Goal: Learn about a topic: Learn about a topic

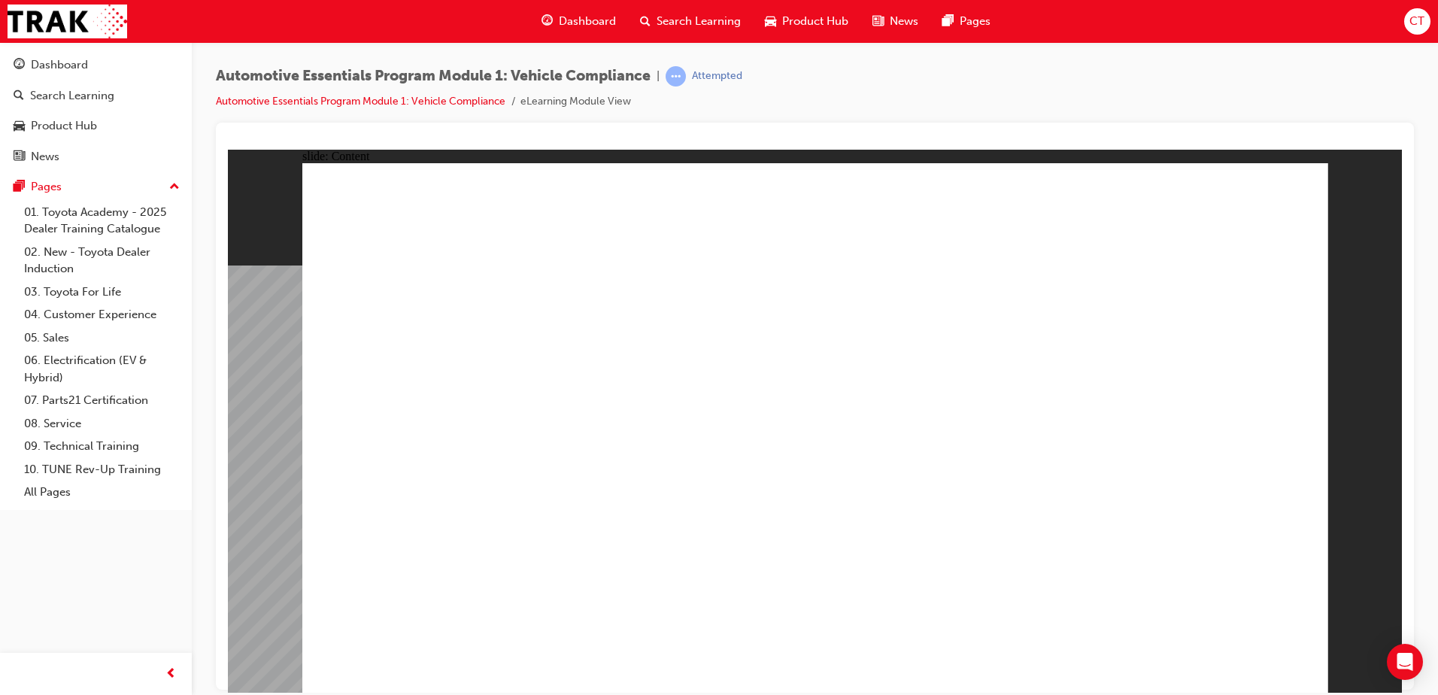
radio input "true"
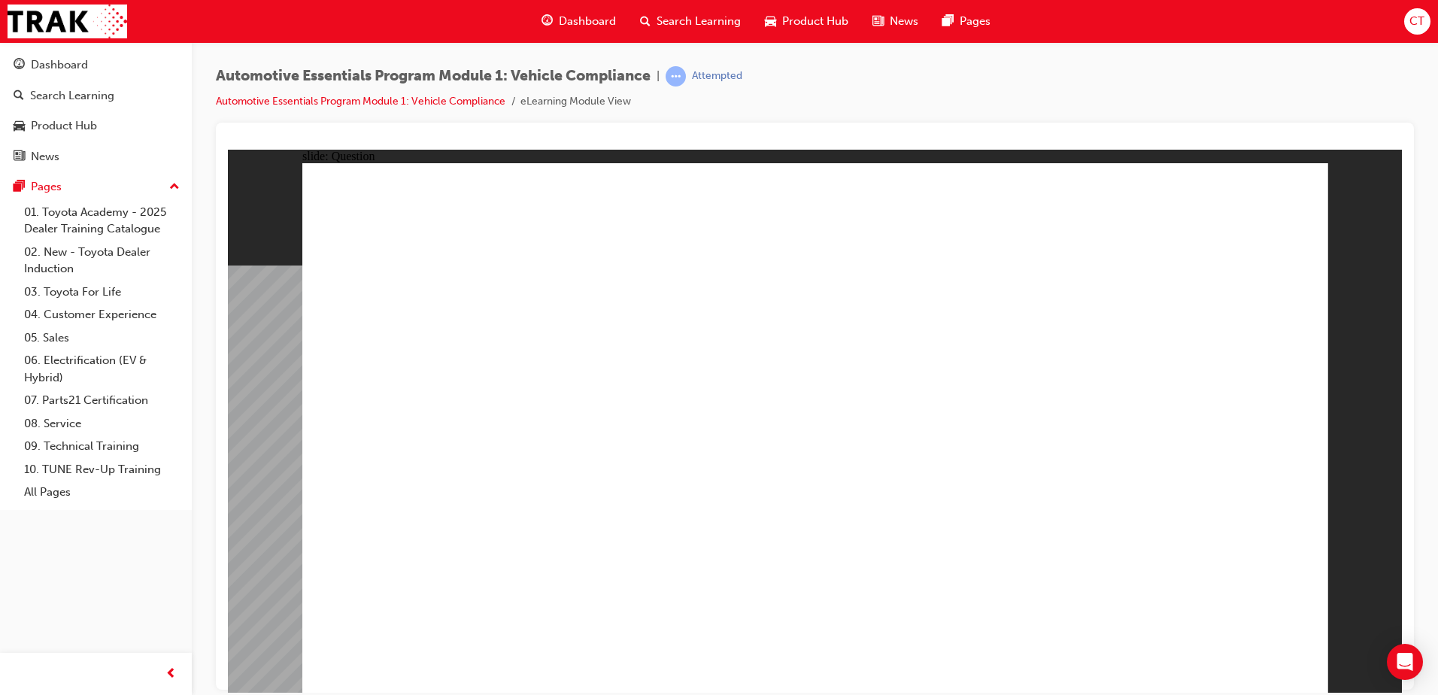
radio input "true"
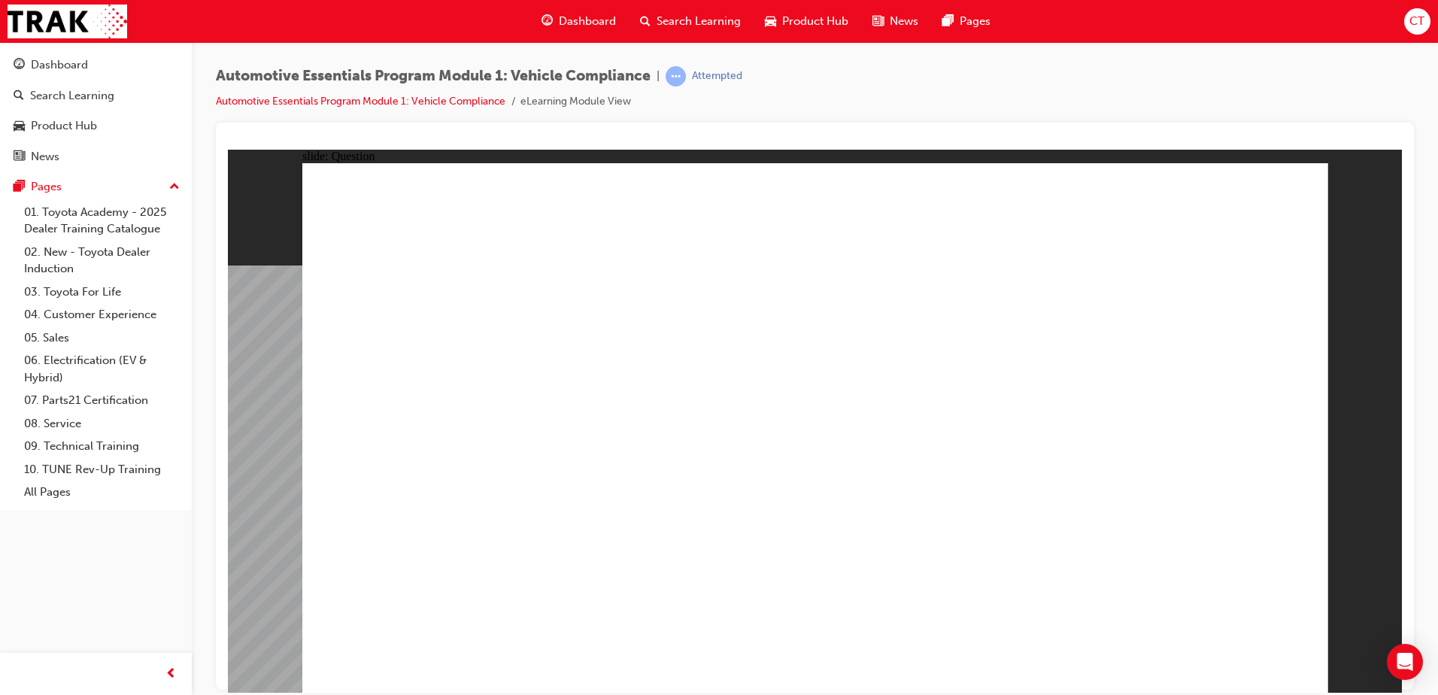
radio input "true"
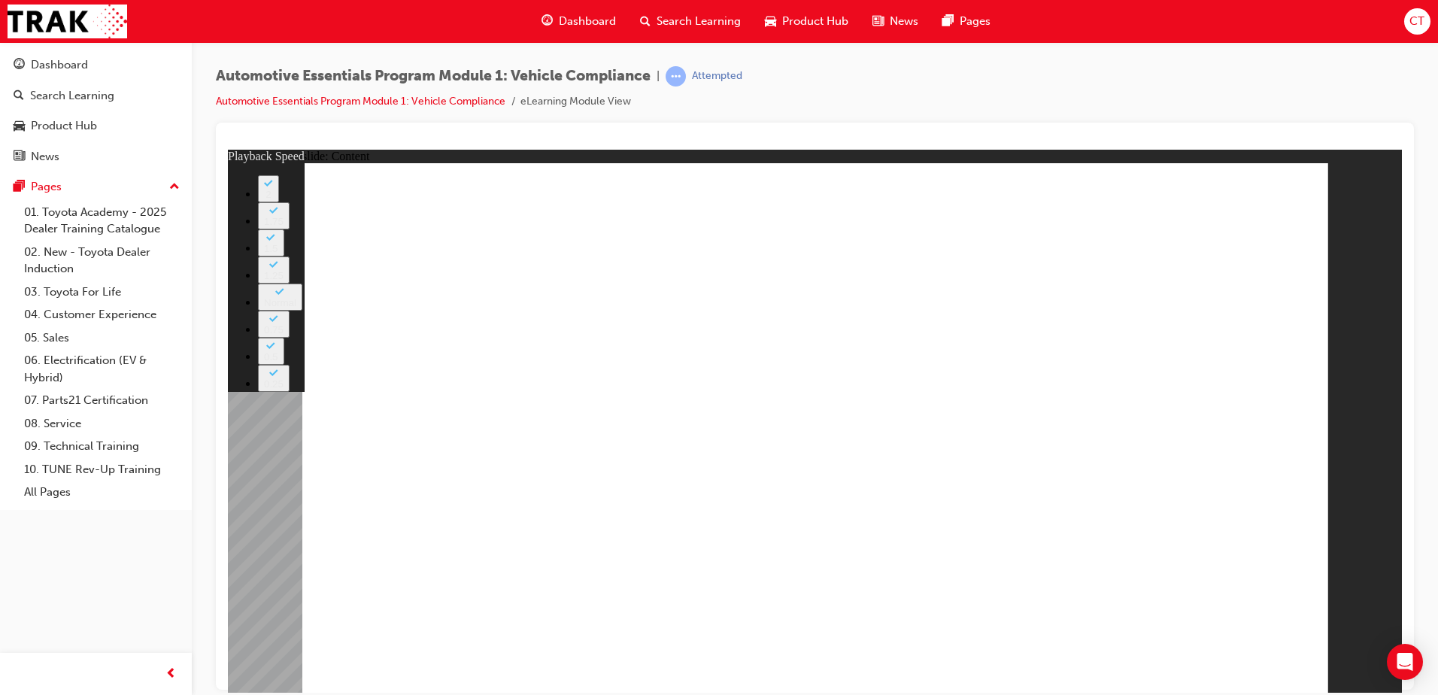
type input "14"
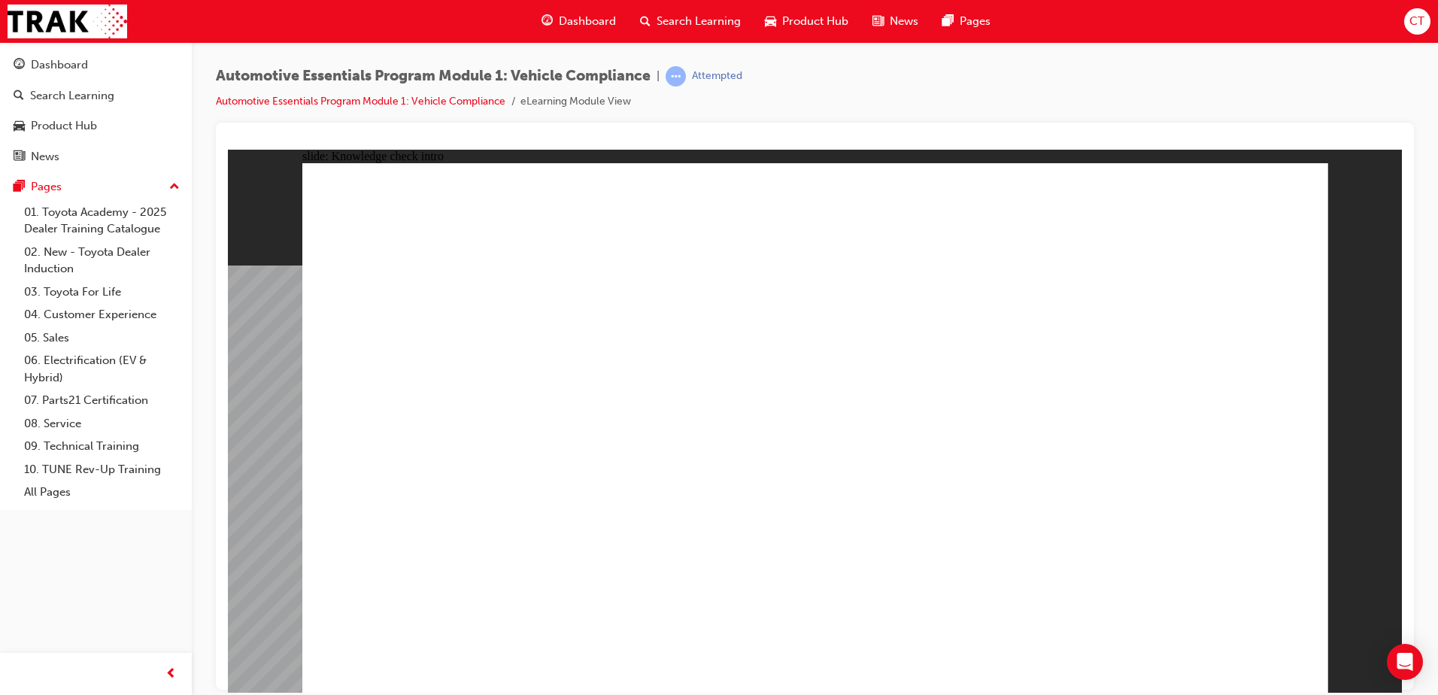
radio input "true"
drag, startPoint x: 812, startPoint y: 537, endPoint x: 817, endPoint y: 530, distance: 8.1
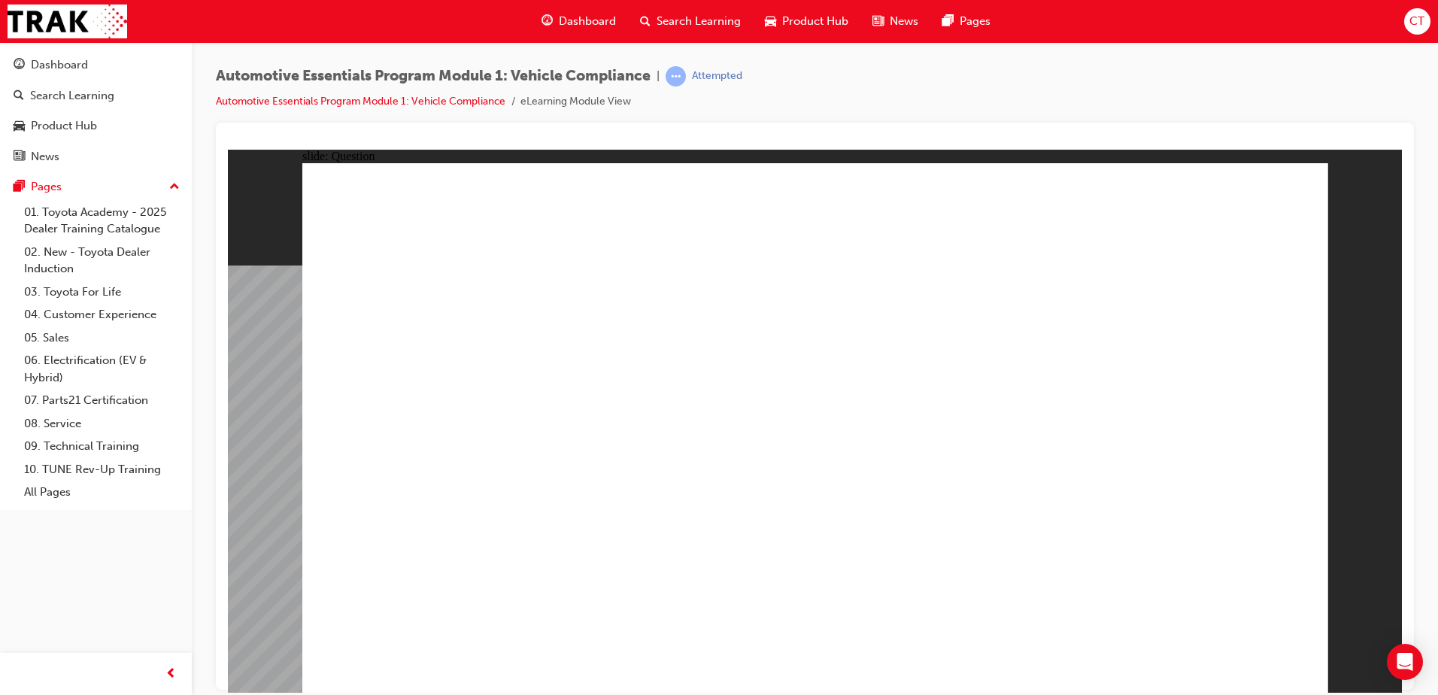
radio input "true"
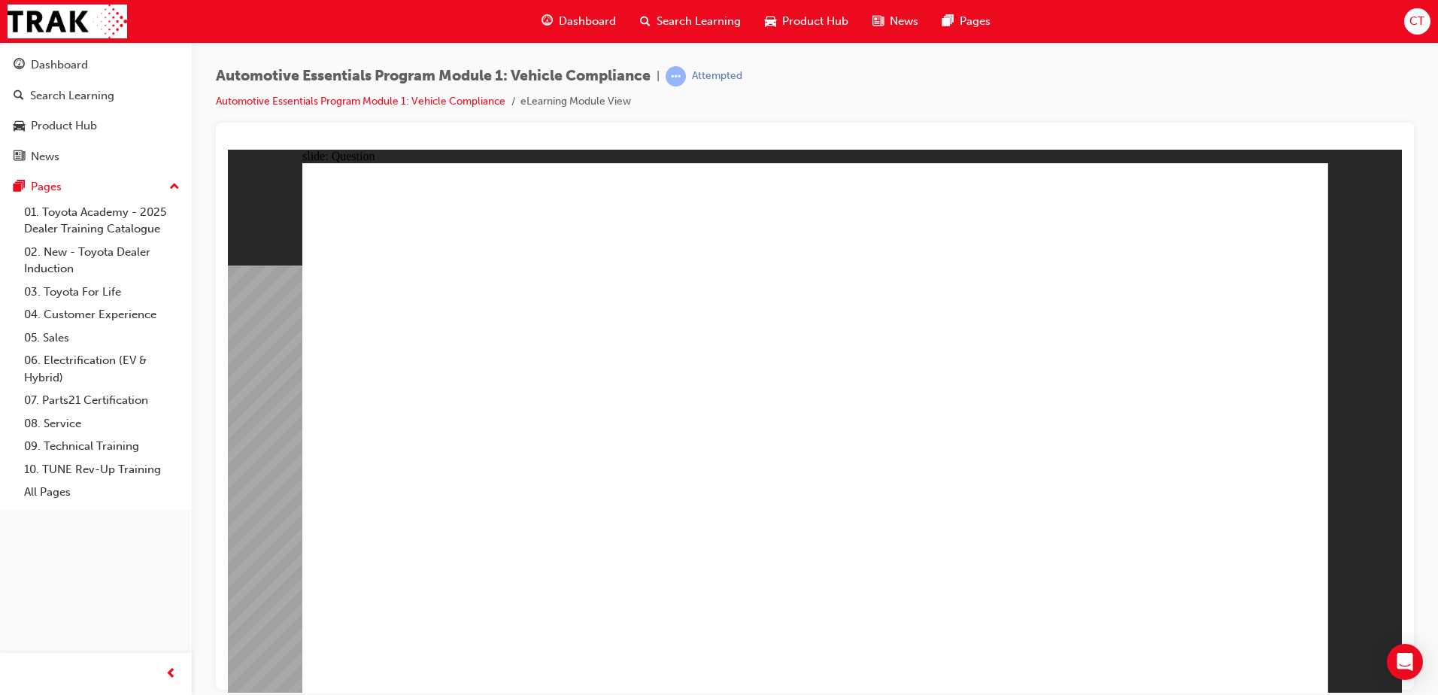
radio input "true"
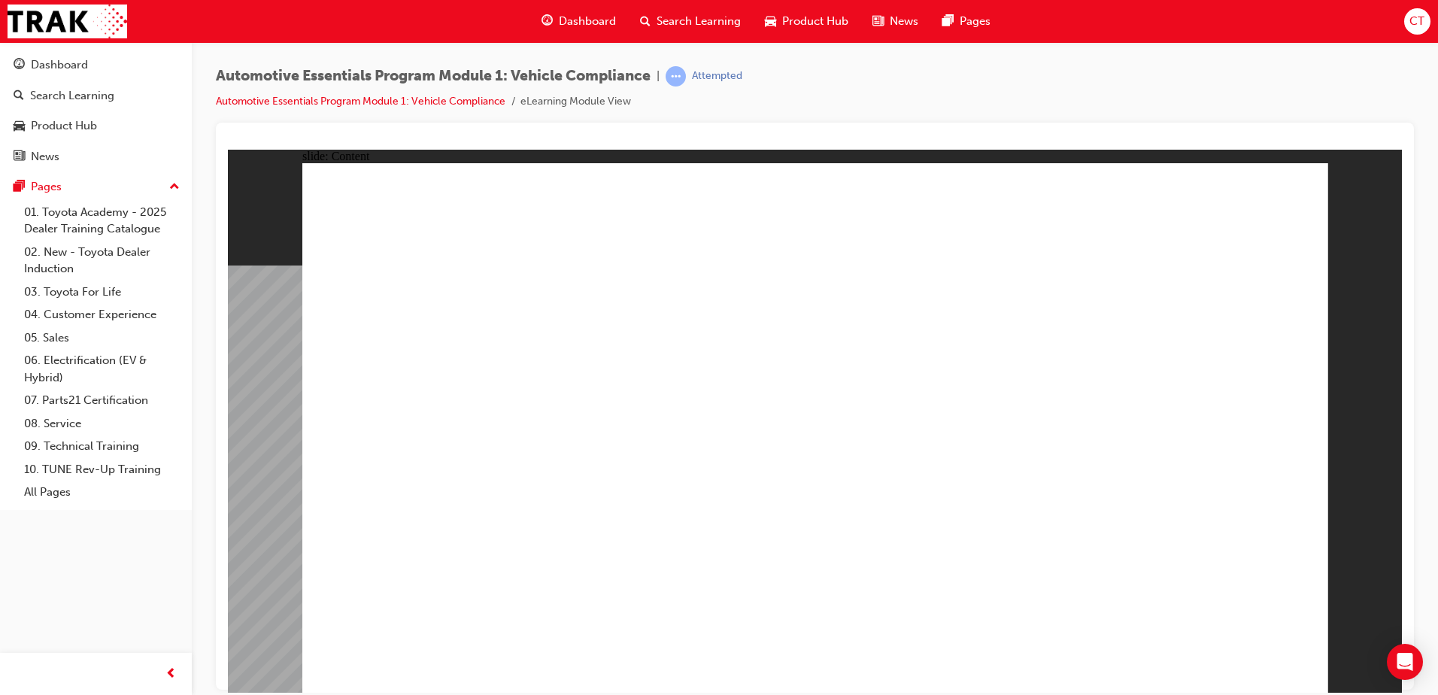
drag, startPoint x: 1043, startPoint y: 496, endPoint x: 1046, endPoint y: 478, distance: 18.3
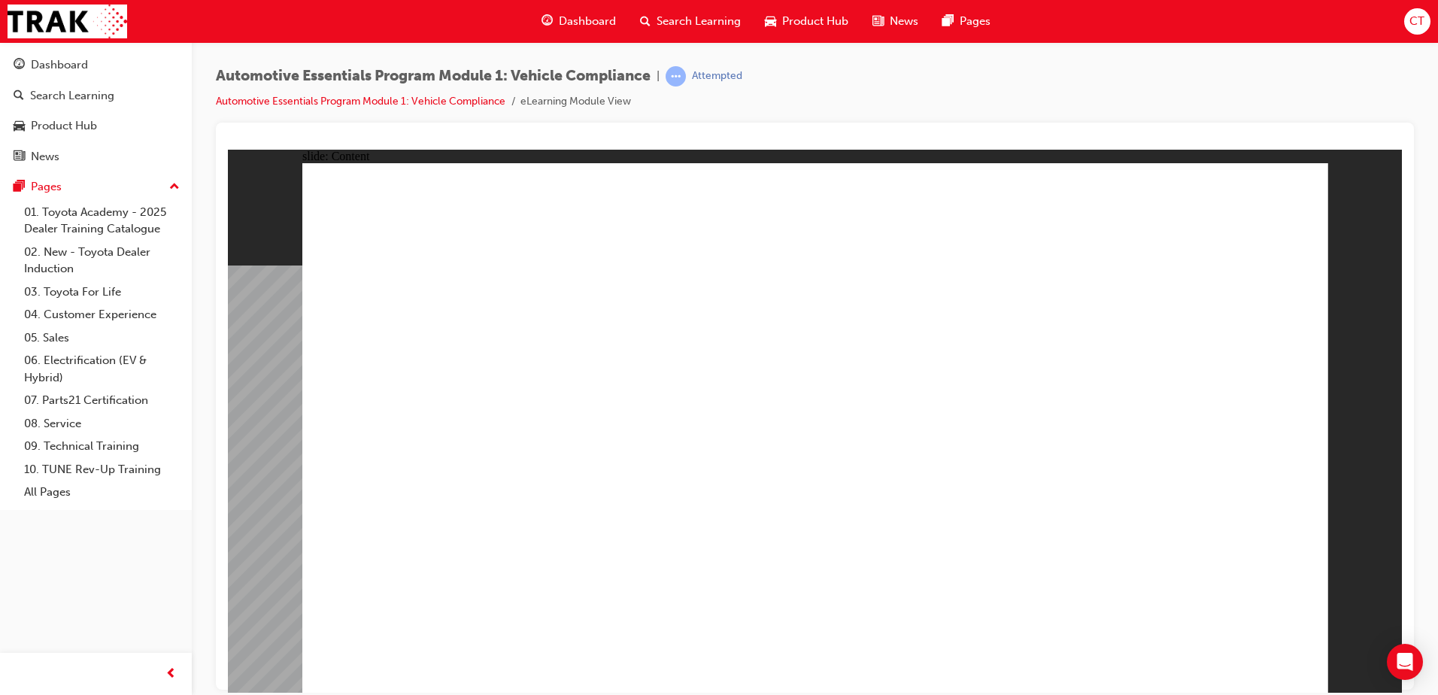
drag, startPoint x: 1157, startPoint y: 426, endPoint x: 1134, endPoint y: 429, distance: 23.5
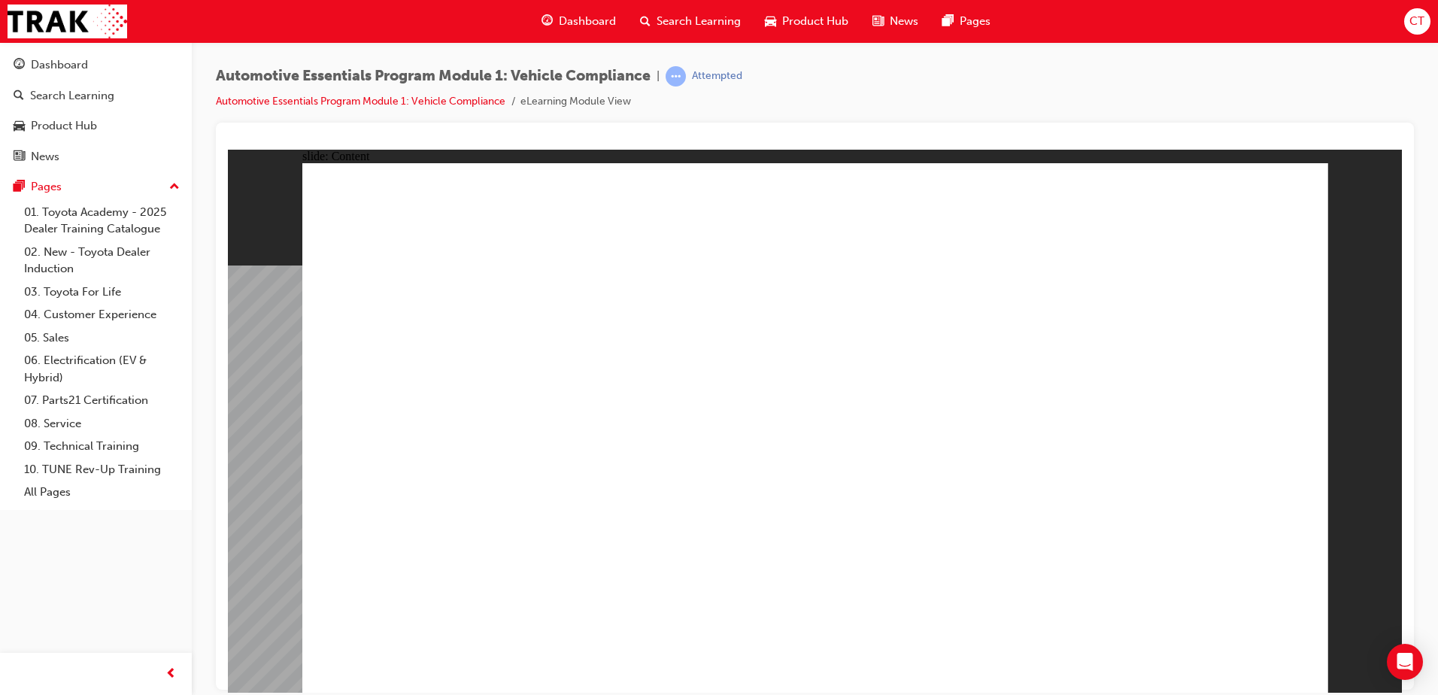
drag, startPoint x: 666, startPoint y: 372, endPoint x: 693, endPoint y: 421, distance: 55.2
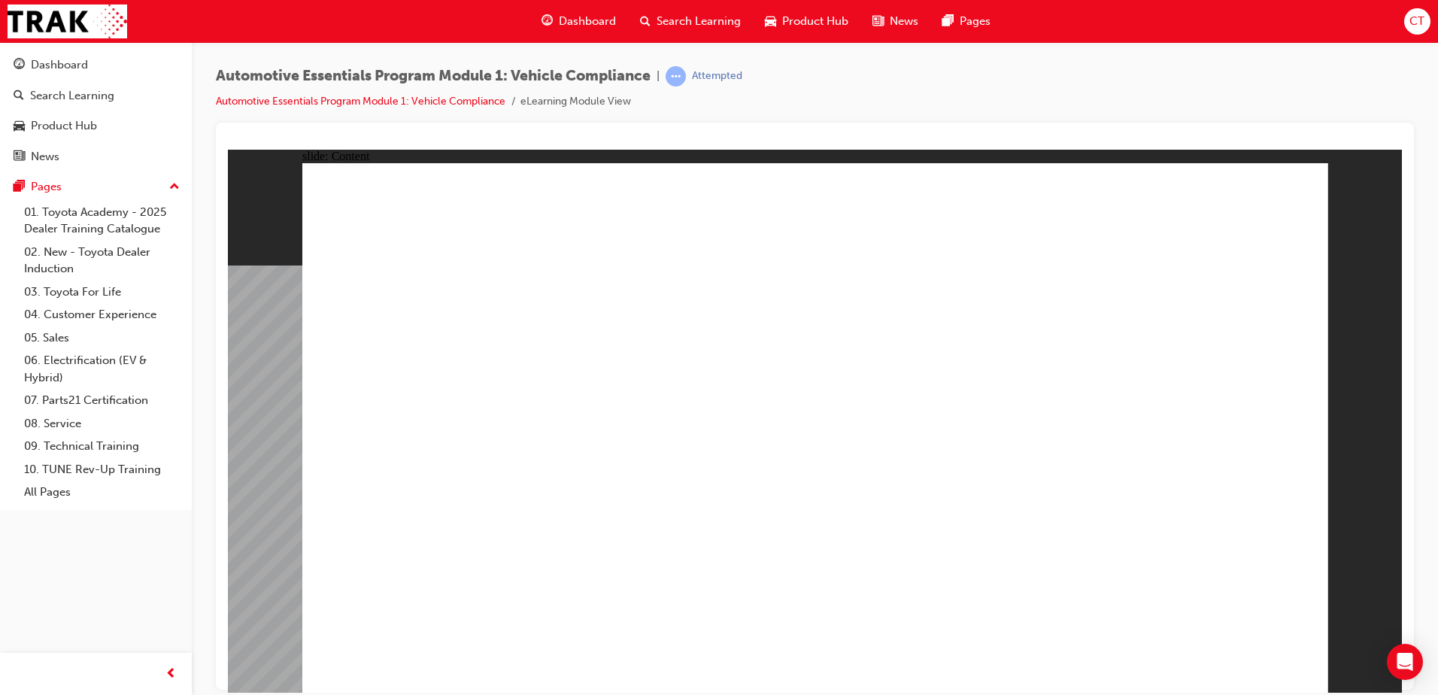
drag, startPoint x: 769, startPoint y: 552, endPoint x: 747, endPoint y: 572, distance: 29.3
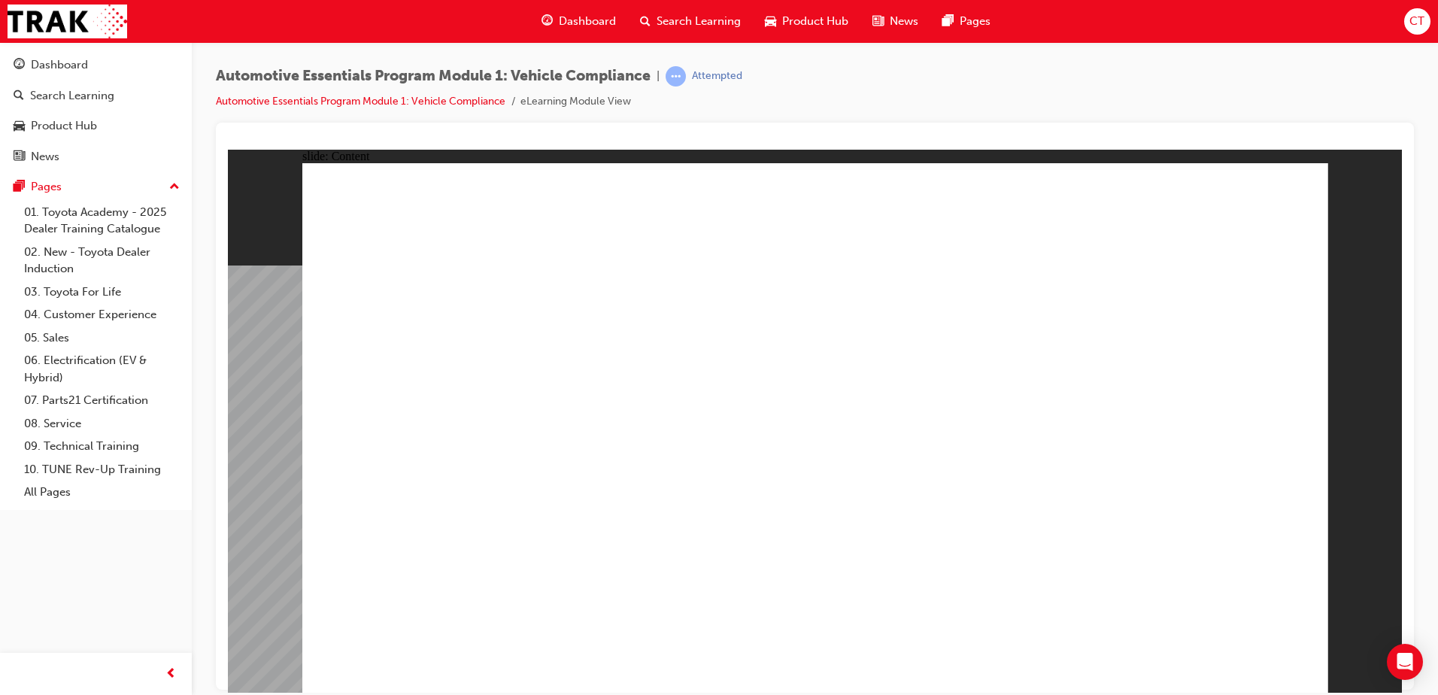
drag, startPoint x: 1310, startPoint y: 184, endPoint x: 1287, endPoint y: 193, distance: 24.0
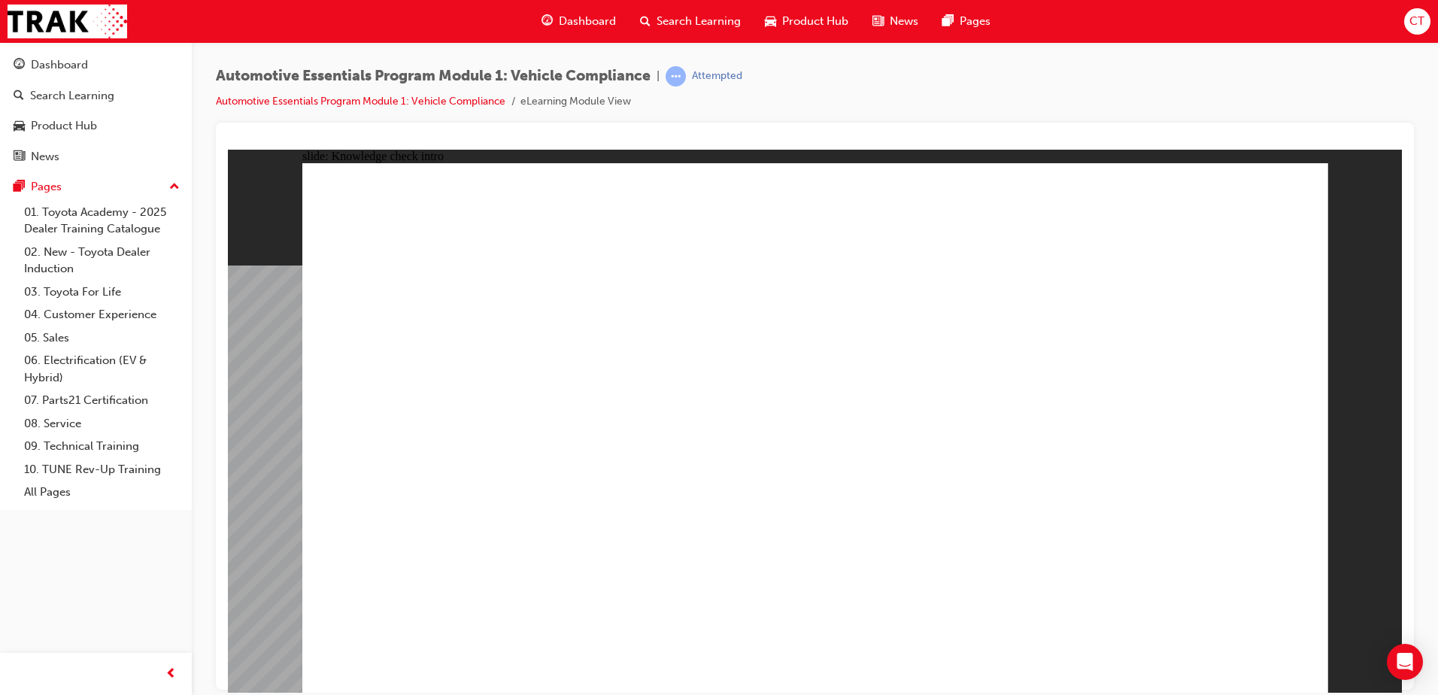
radio input "true"
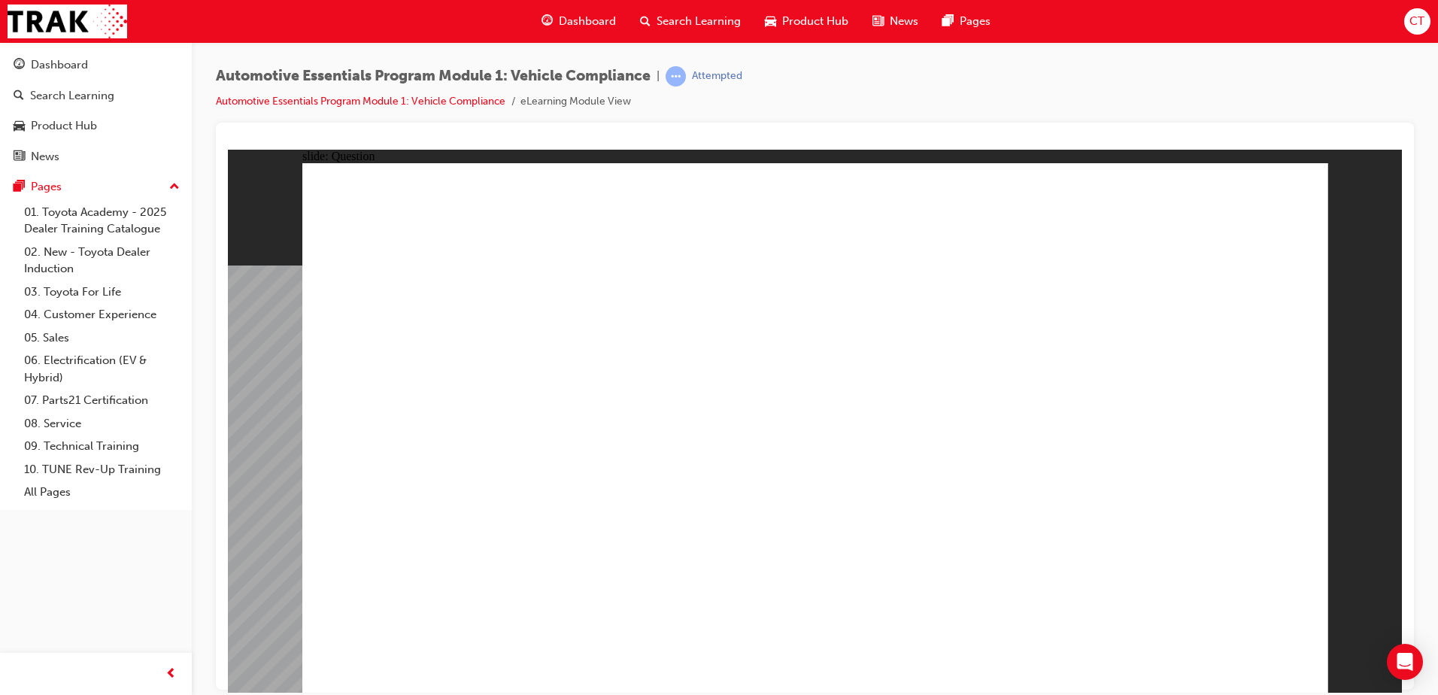
radio input "true"
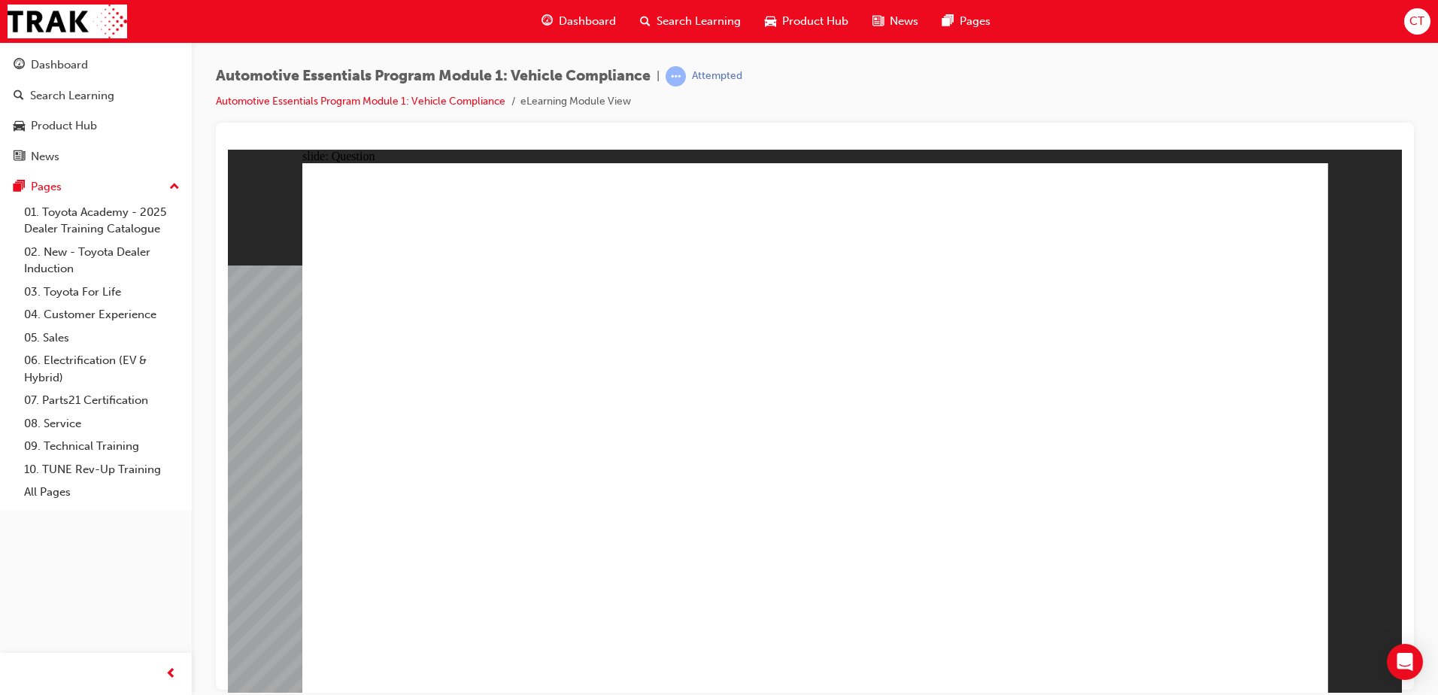
radio input "true"
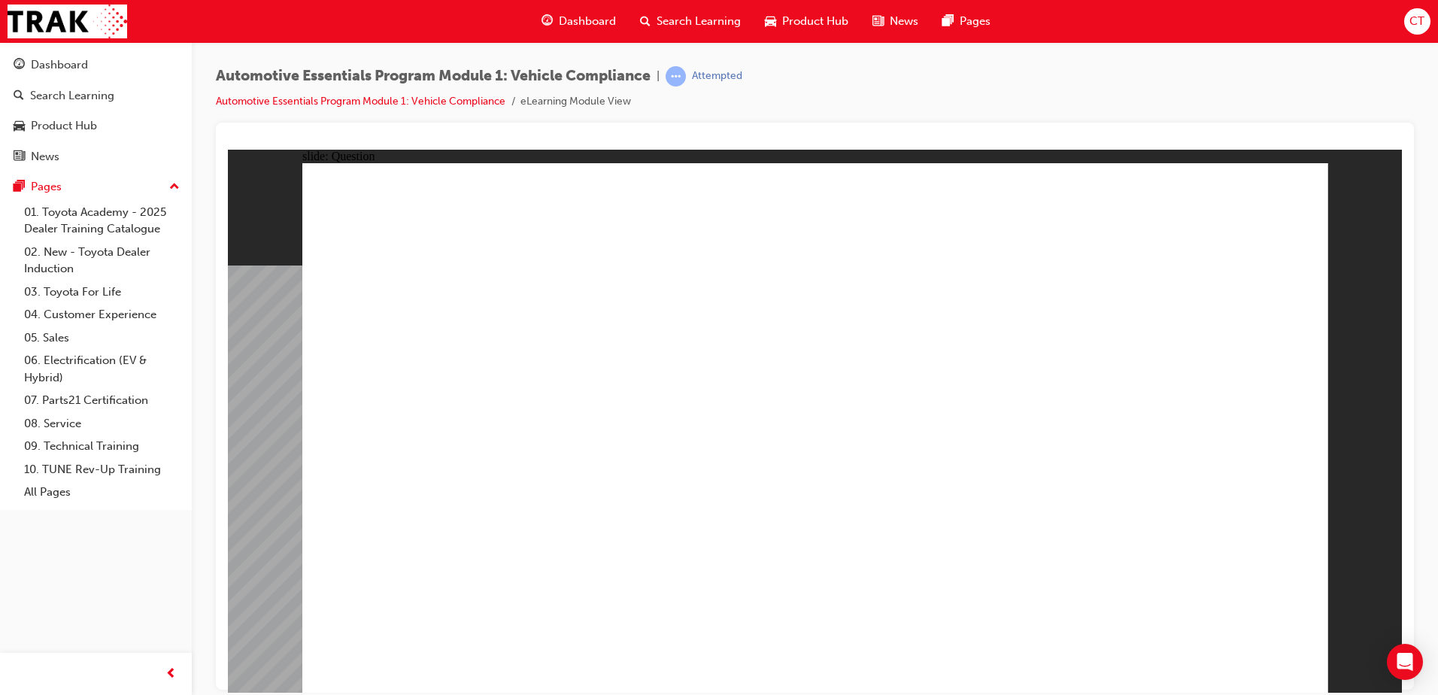
radio input "true"
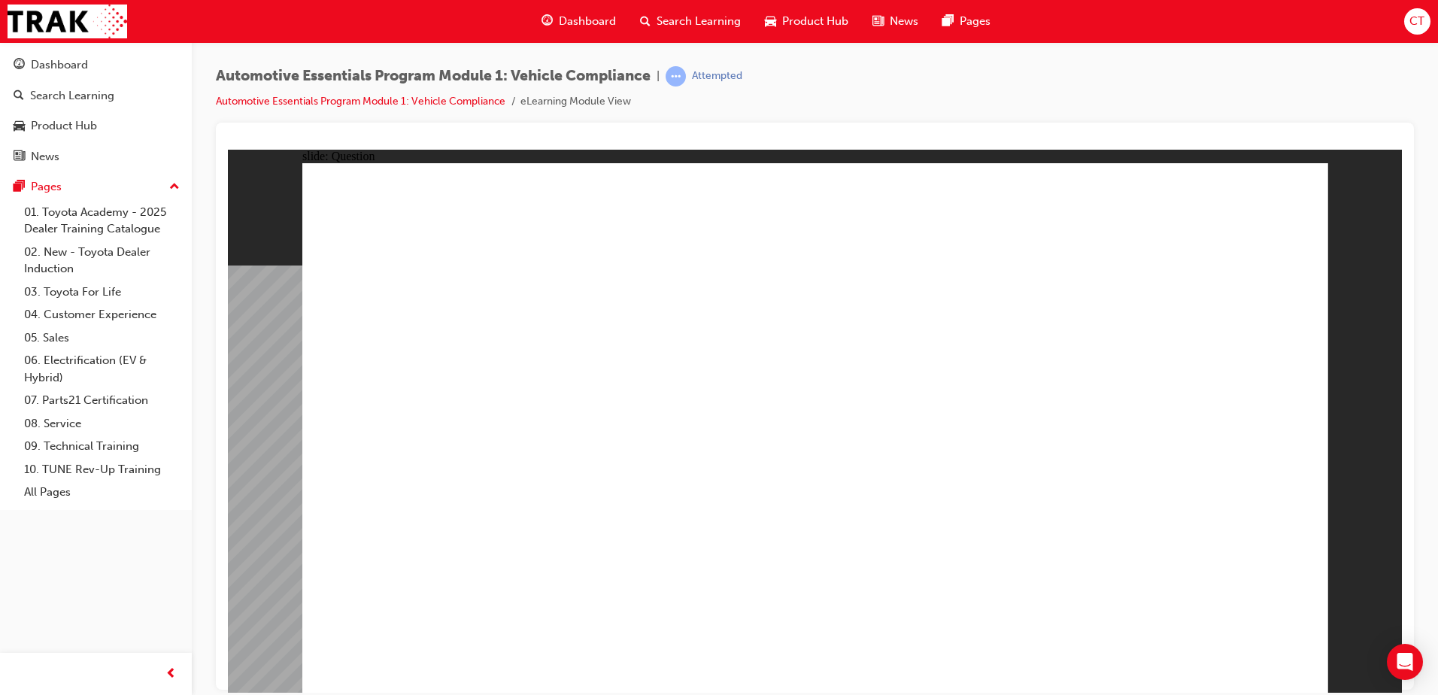
drag, startPoint x: 896, startPoint y: 386, endPoint x: 1118, endPoint y: 460, distance: 233.8
radio input "true"
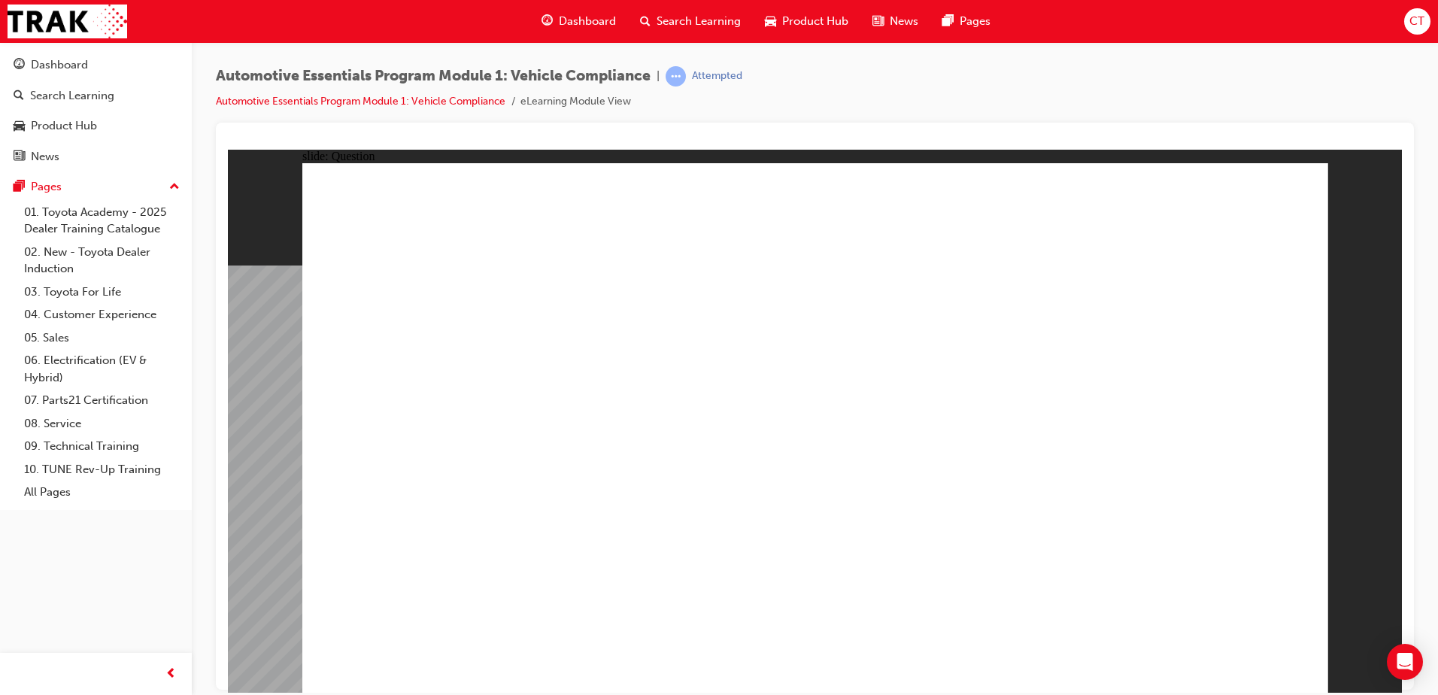
radio input "true"
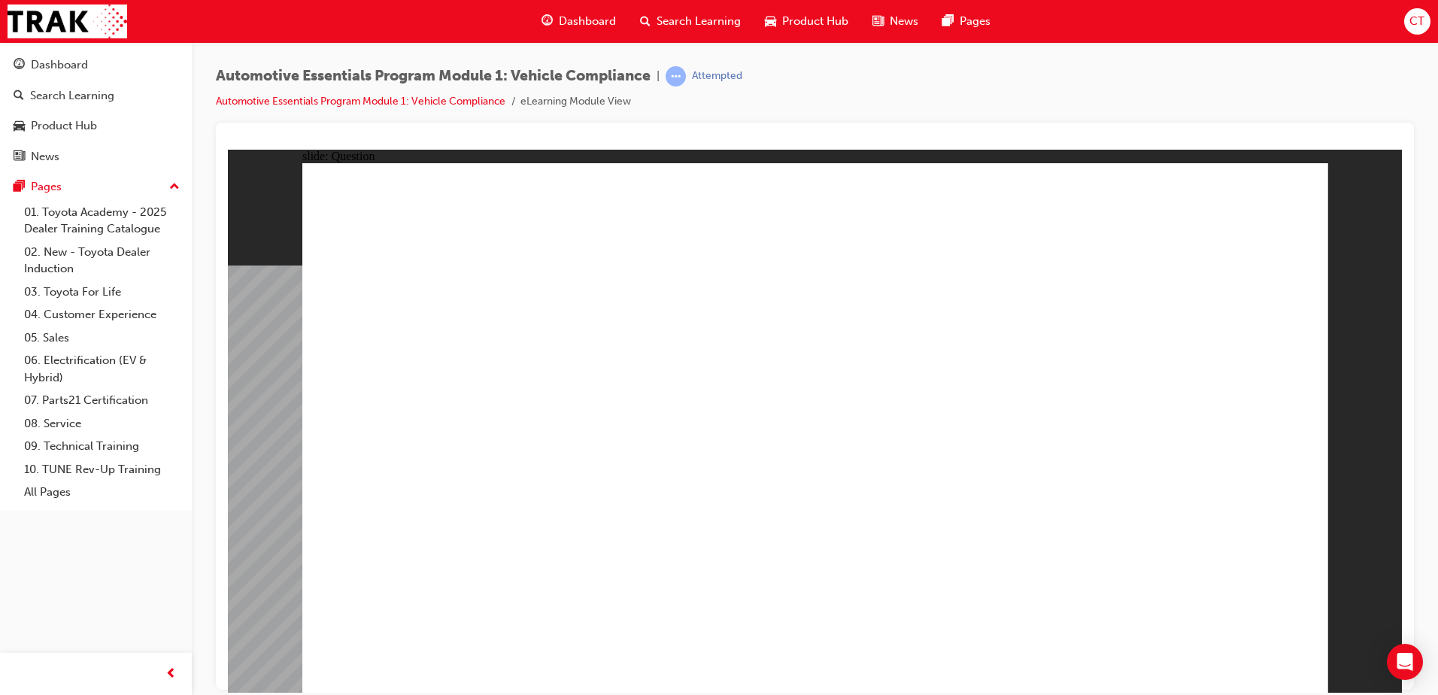
radio input "true"
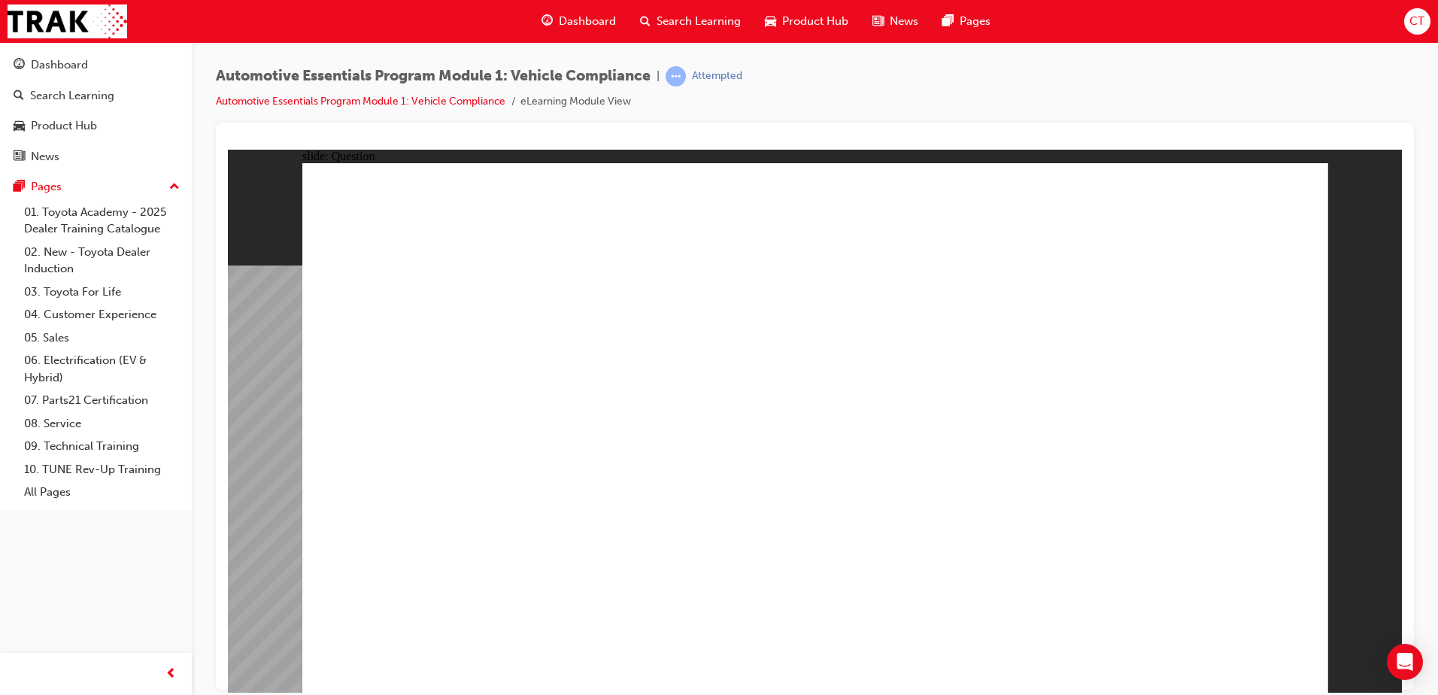
radio input "true"
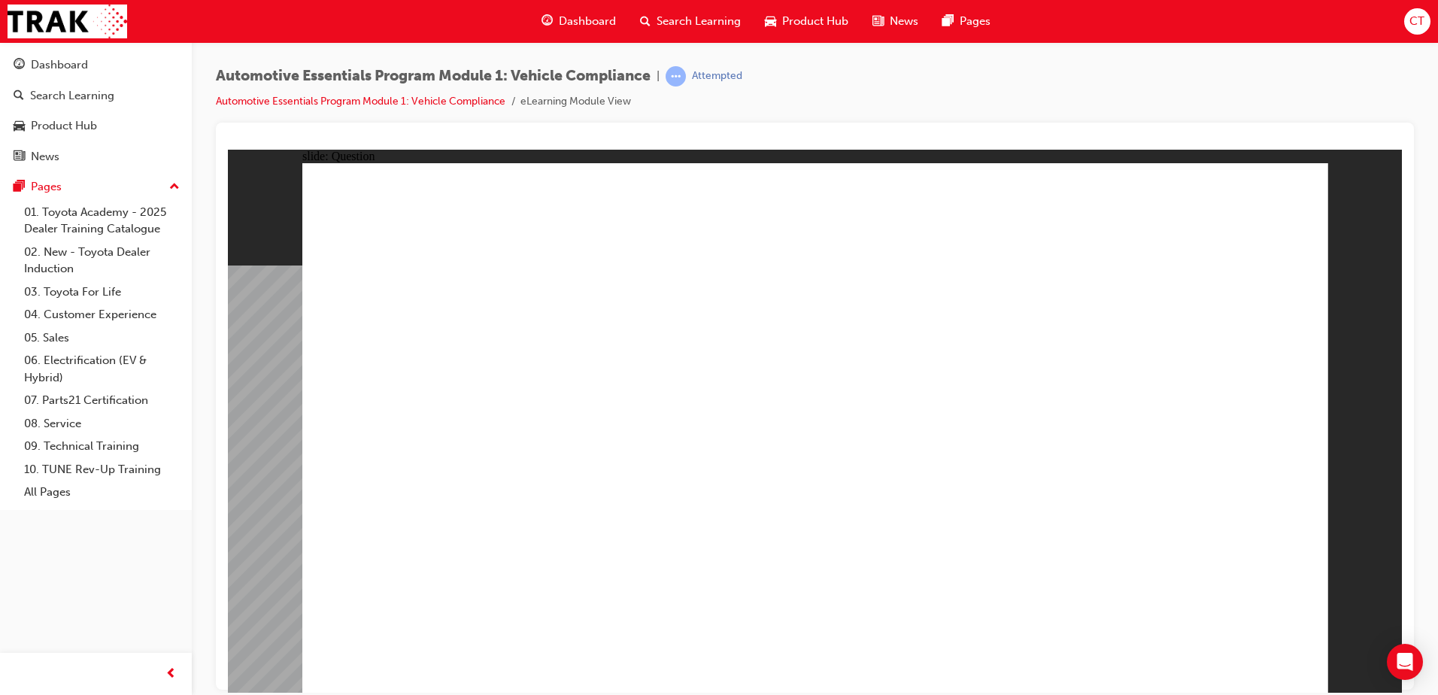
radio input "true"
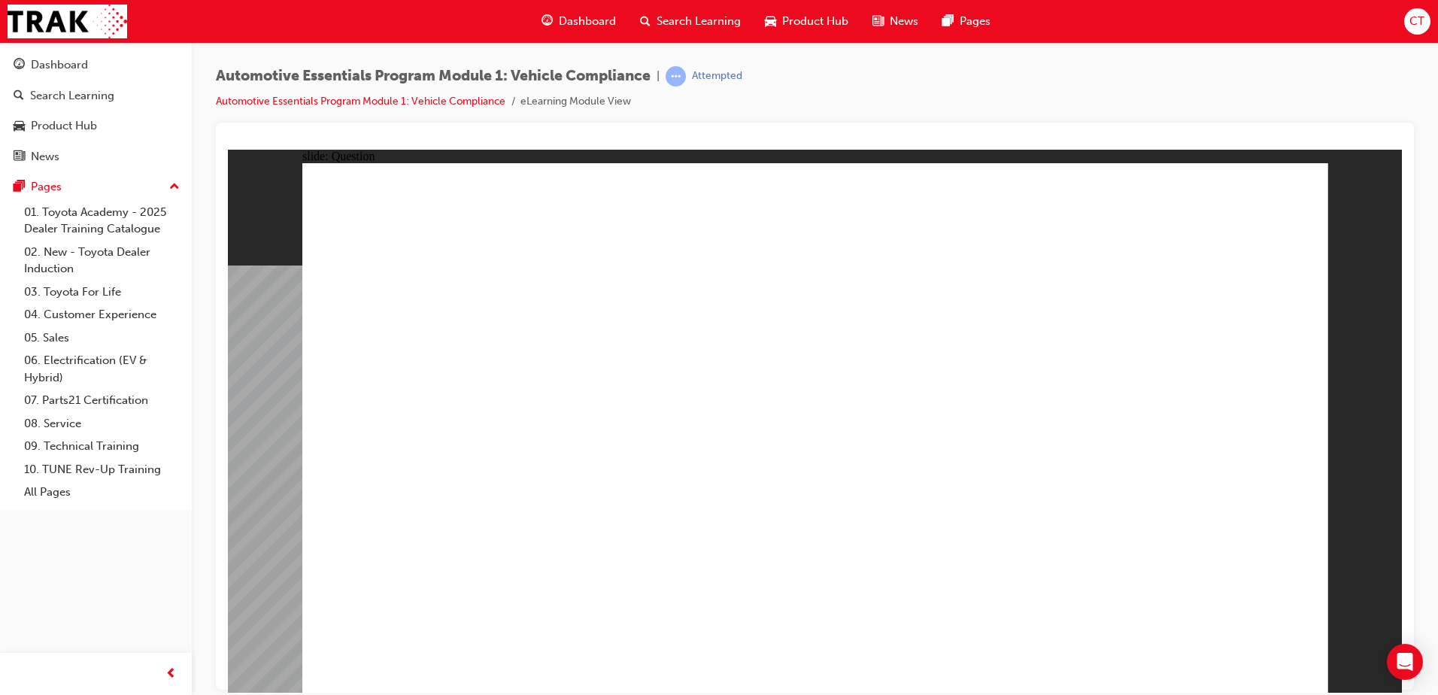
radio input "true"
drag, startPoint x: 1210, startPoint y: 639, endPoint x: 1210, endPoint y: 648, distance: 9.0
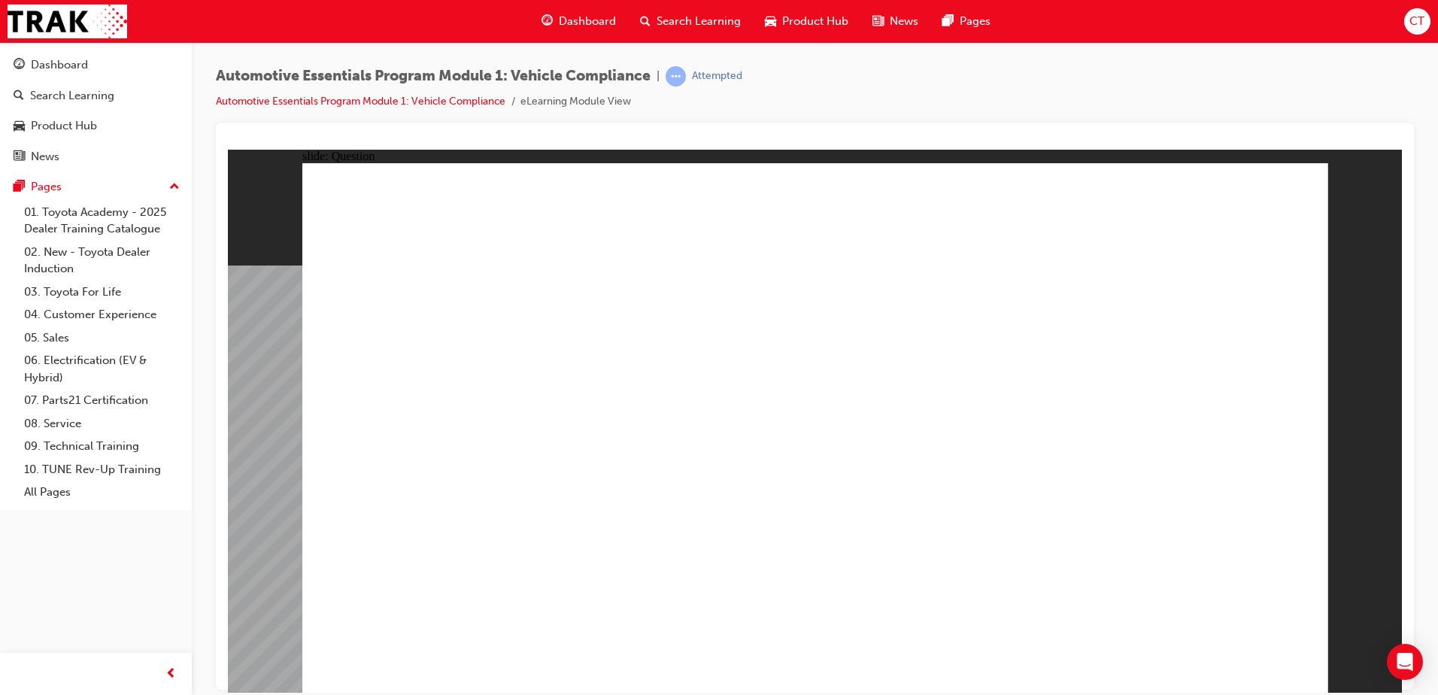
drag, startPoint x: 941, startPoint y: 388, endPoint x: 1309, endPoint y: 632, distance: 441.3
radio input "true"
drag, startPoint x: 1275, startPoint y: 672, endPoint x: 1258, endPoint y: 657, distance: 22.4
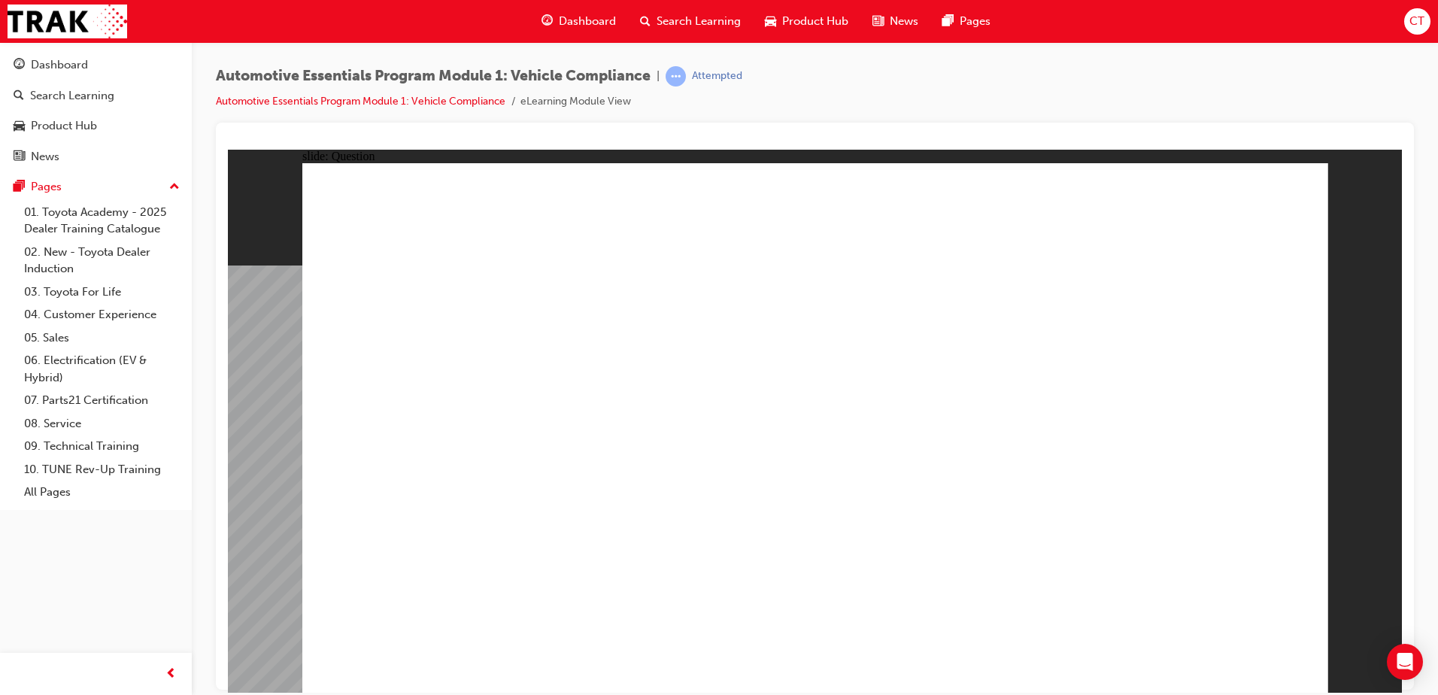
click at [39, 427] on link "08. Service" at bounding box center [102, 423] width 168 height 23
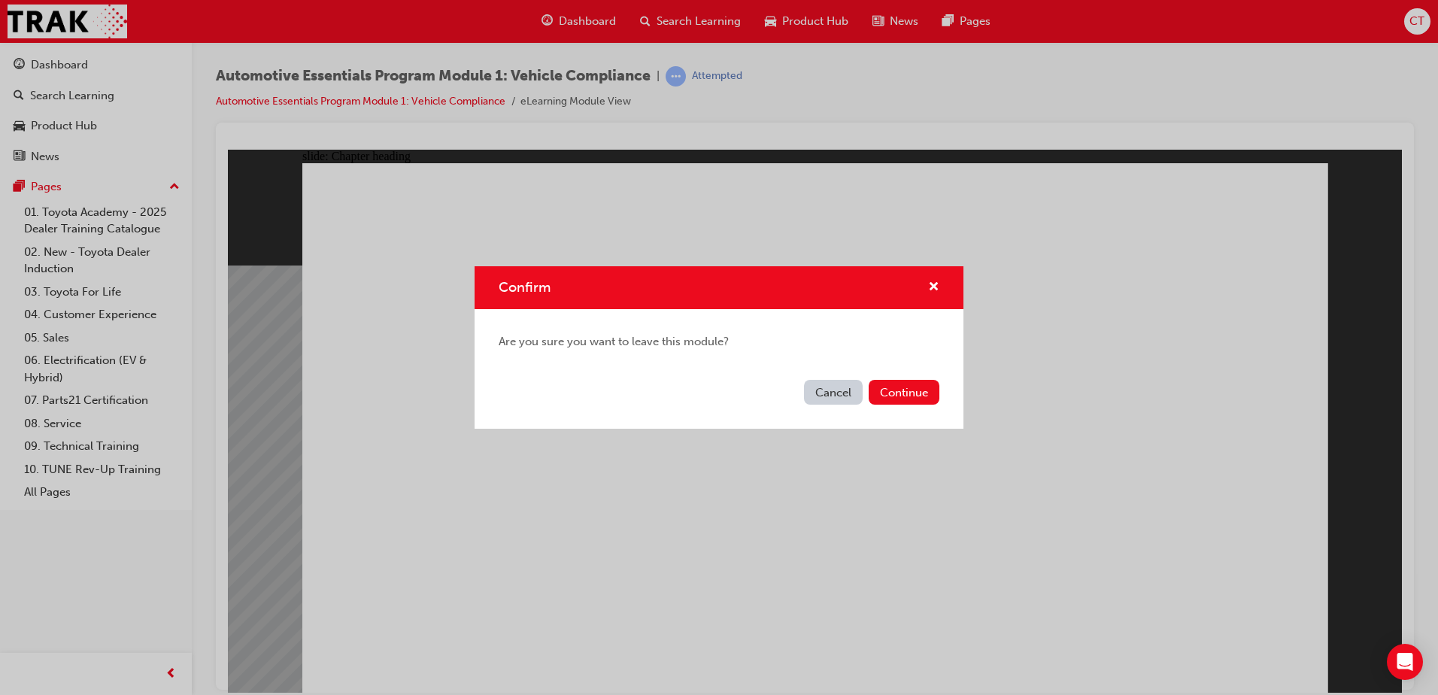
click at [828, 388] on button "Cancel" at bounding box center [833, 392] width 59 height 25
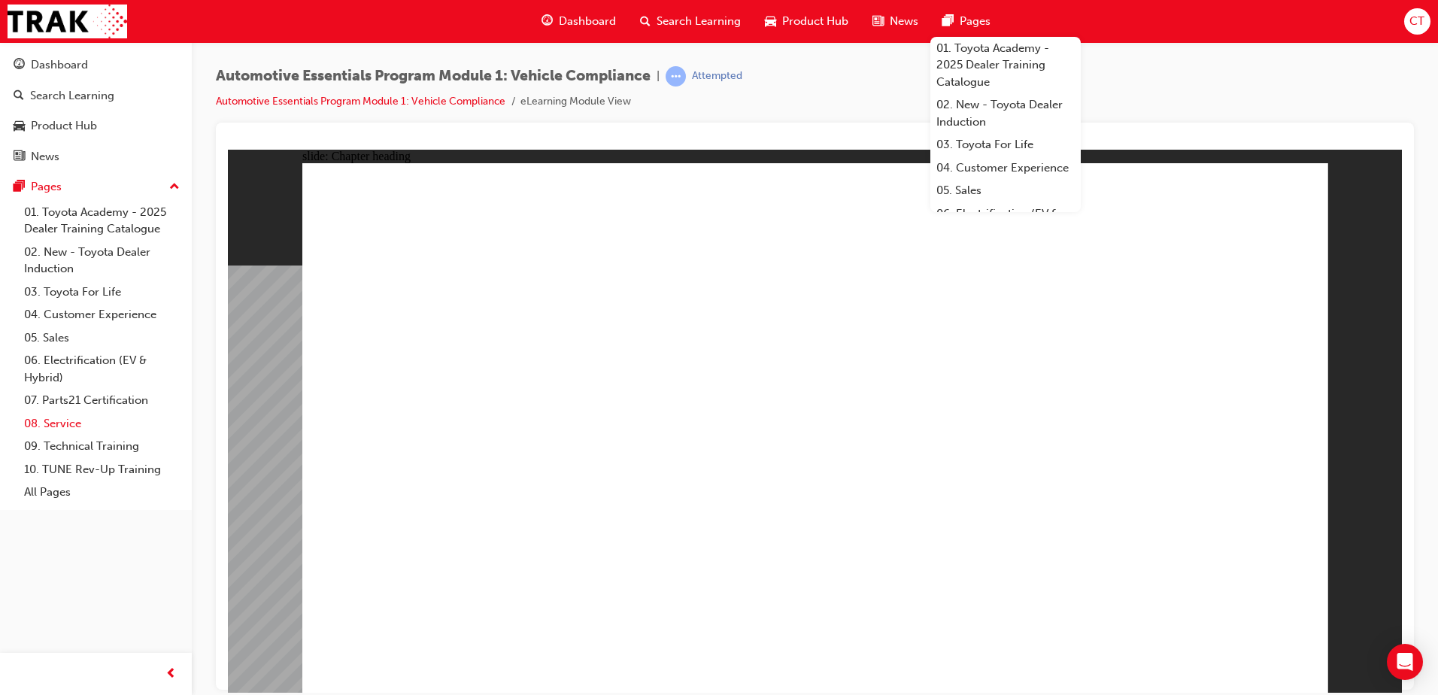
click at [41, 421] on link "08. Service" at bounding box center [102, 423] width 168 height 23
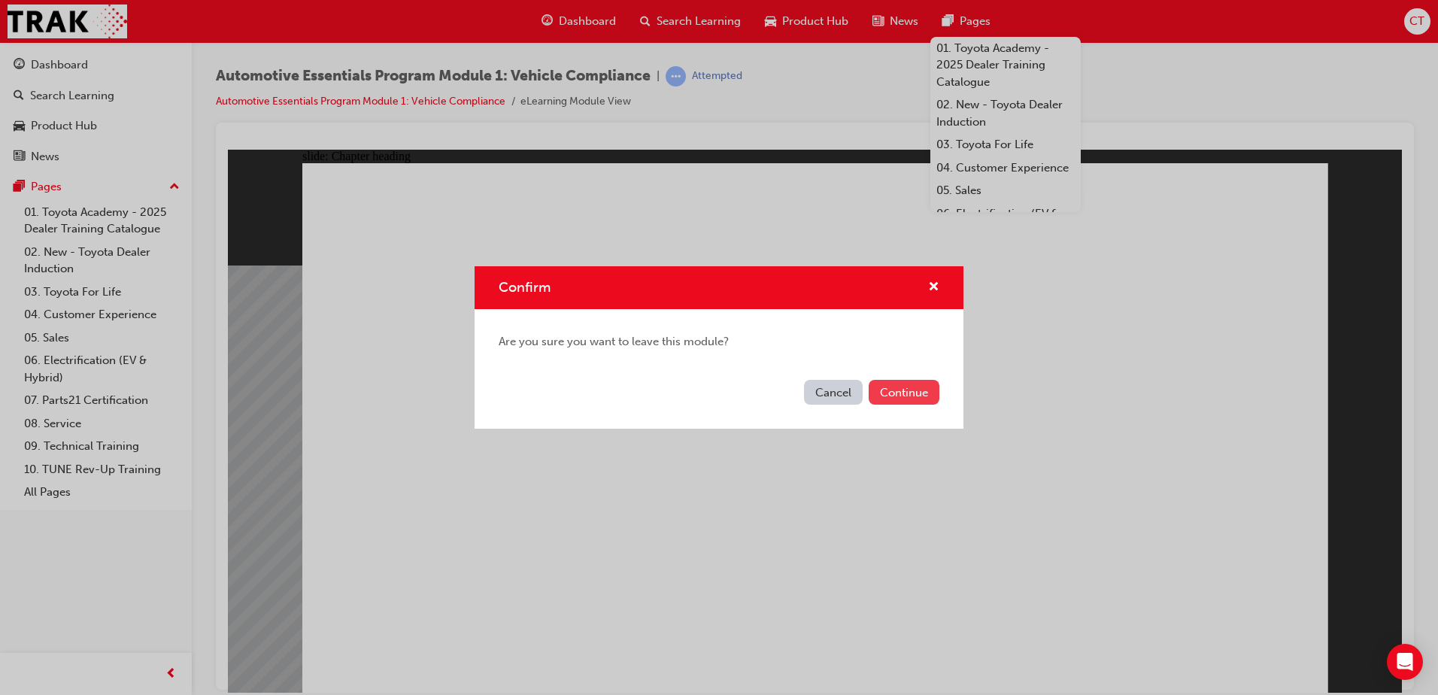
click at [890, 394] on button "Continue" at bounding box center [904, 392] width 71 height 25
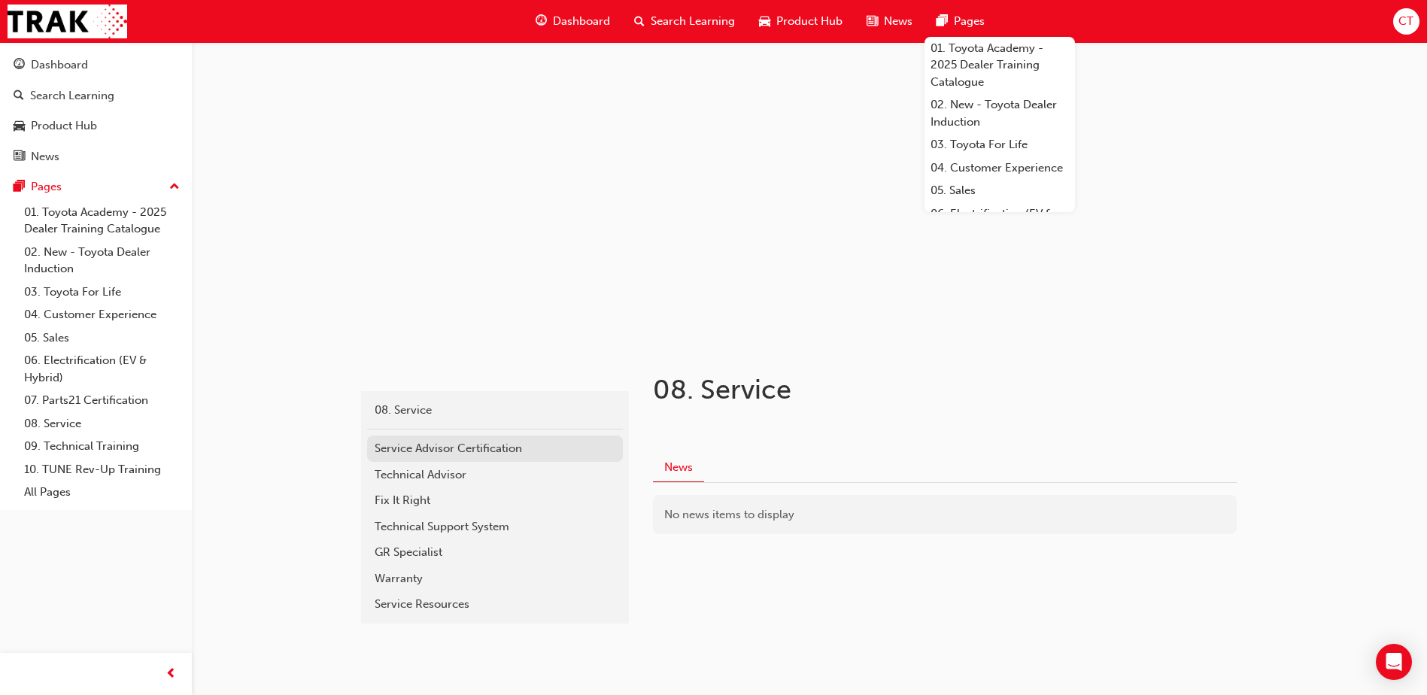
click at [458, 445] on div "Service Advisor Certification" at bounding box center [495, 448] width 241 height 17
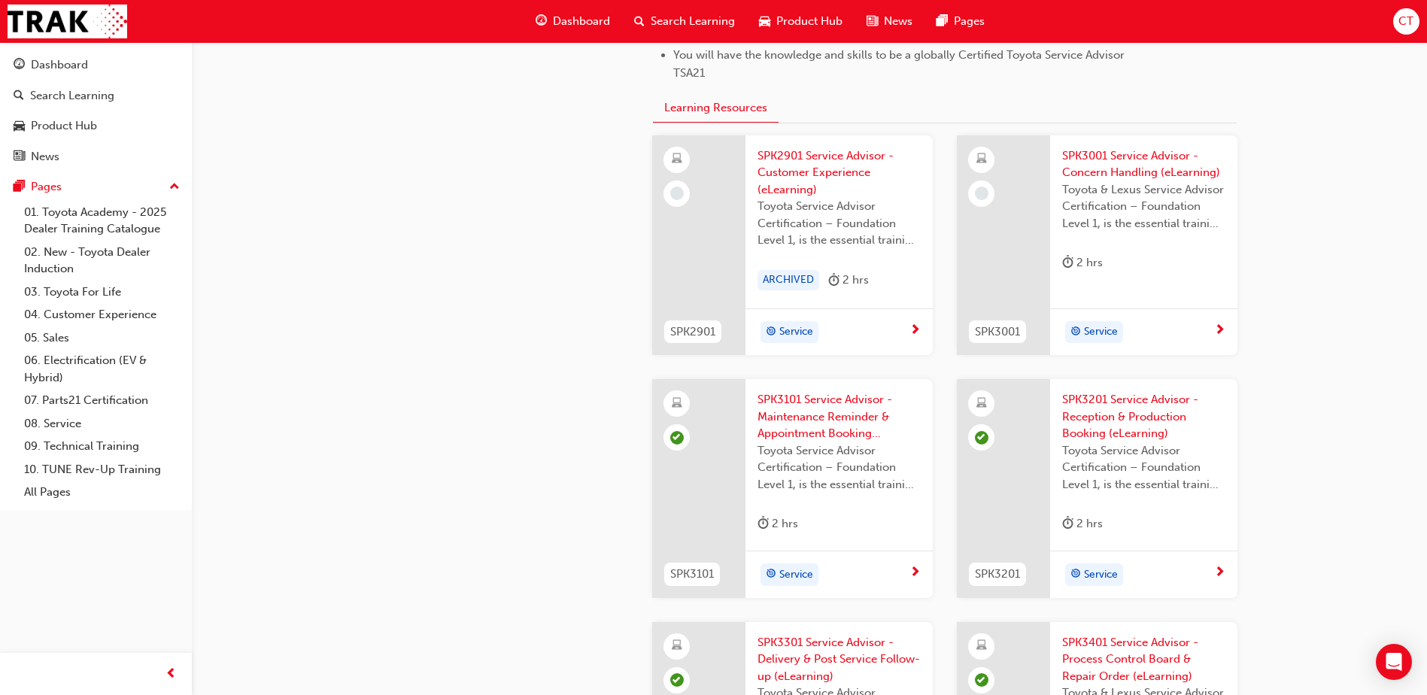
scroll to position [1655, 0]
